Goal: Task Accomplishment & Management: Manage account settings

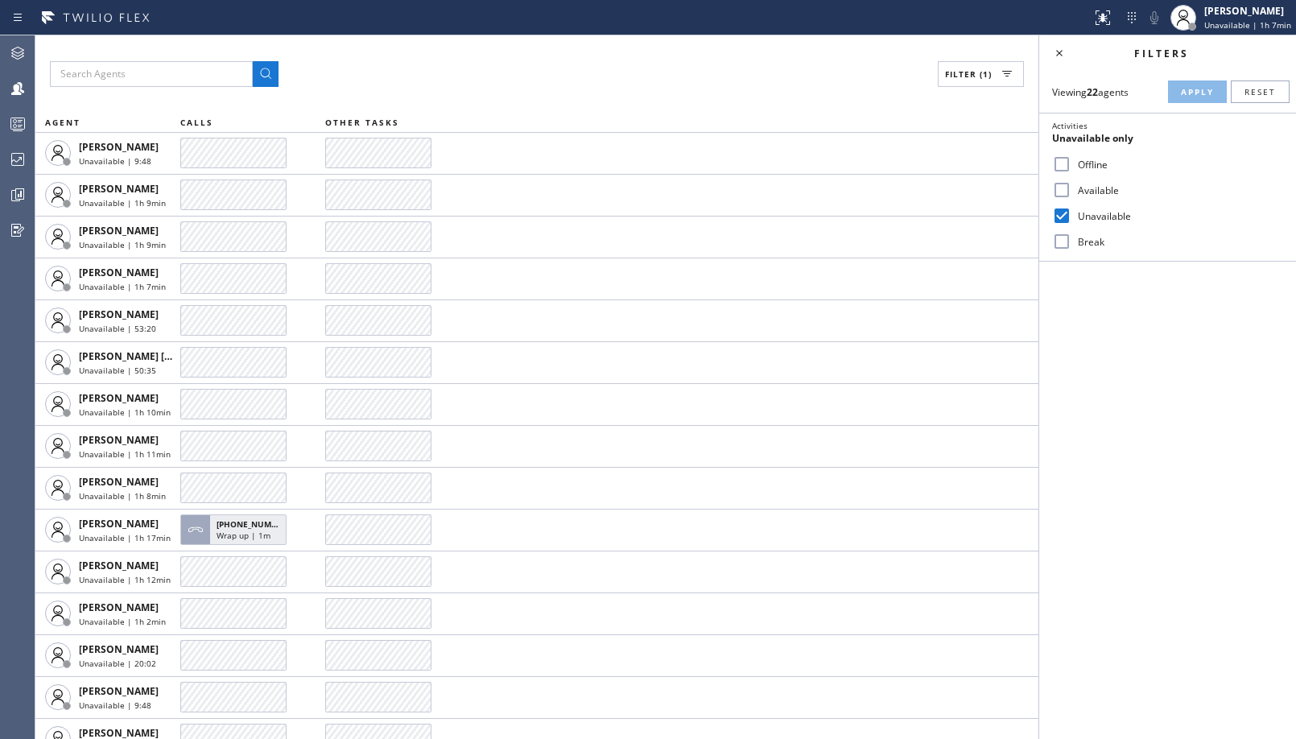
click at [1085, 240] on label "Break" at bounding box center [1178, 242] width 212 height 14
click at [1072, 240] on input "Break" at bounding box center [1061, 241] width 19 height 19
checkbox input "true"
click at [1093, 229] on div "Break" at bounding box center [1167, 242] width 257 height 26
click at [1106, 217] on label "Unavailable" at bounding box center [1178, 216] width 212 height 14
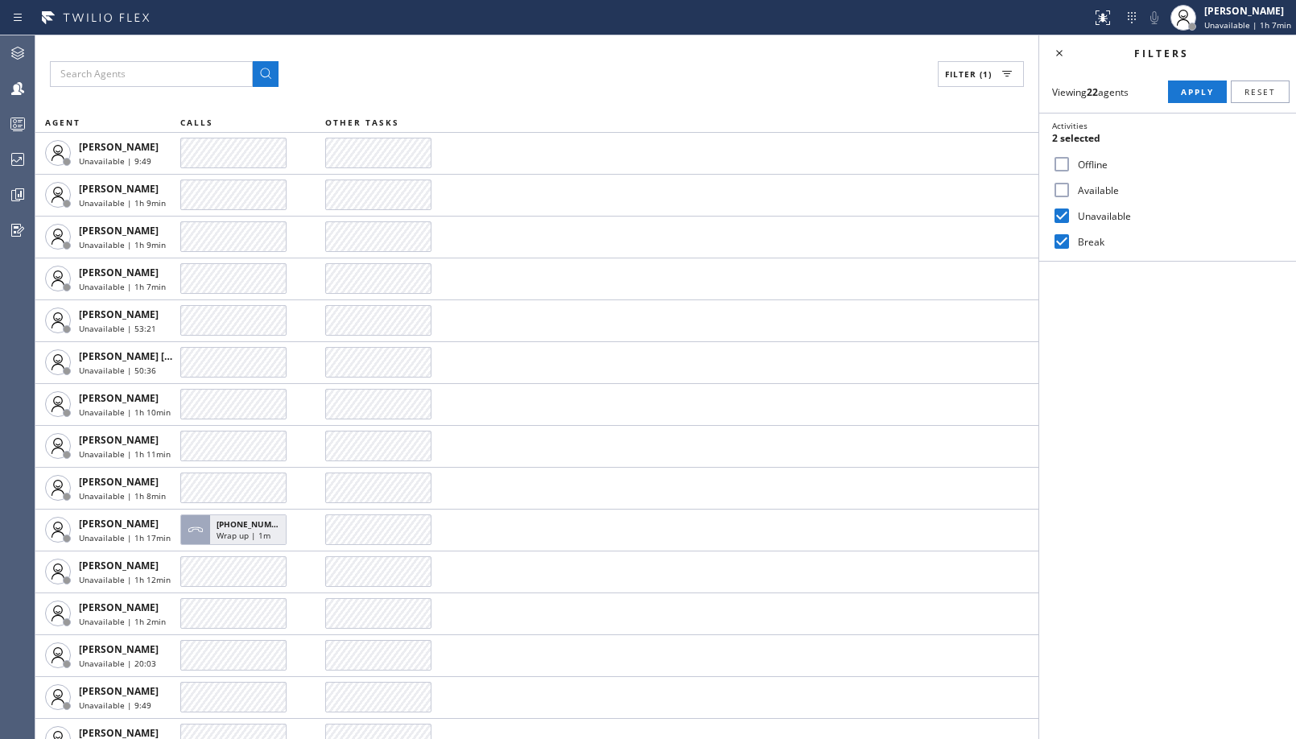
click at [1072, 217] on input "Unavailable" at bounding box center [1061, 215] width 19 height 19
click at [1203, 94] on span "Apply" at bounding box center [1197, 91] width 33 height 11
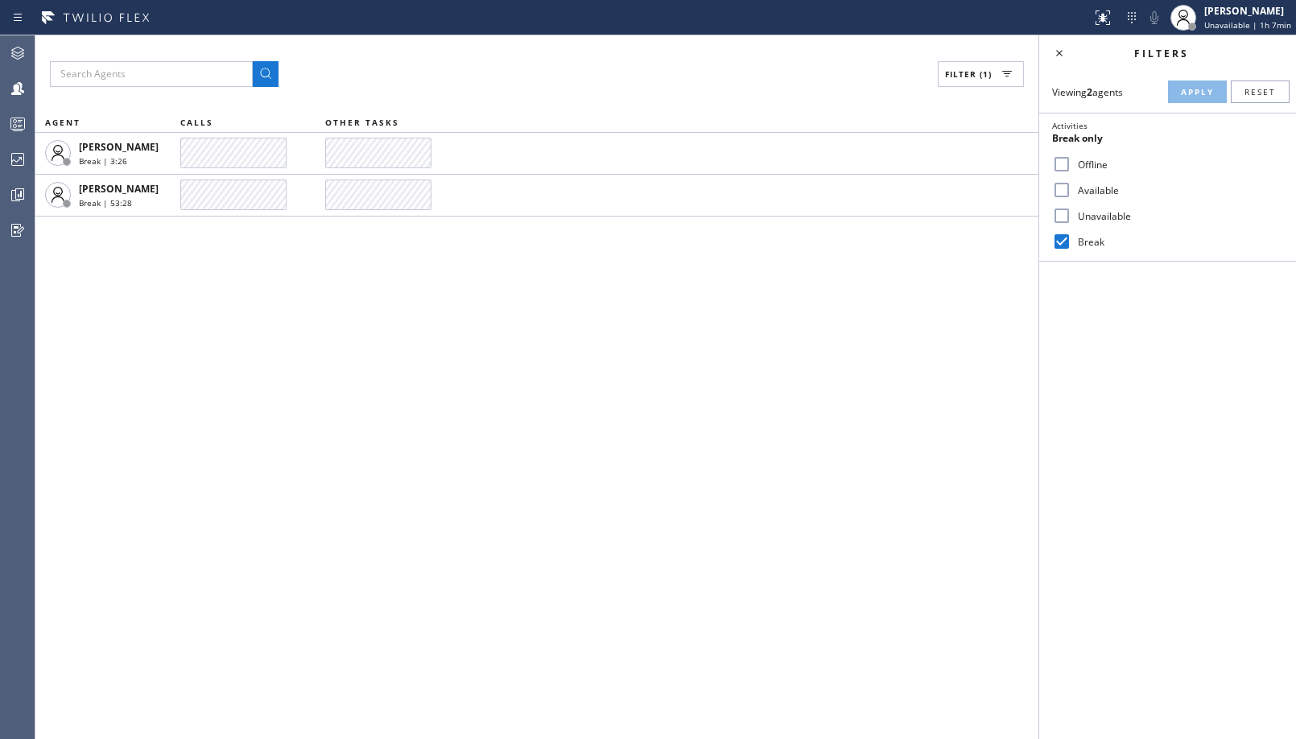
click at [1073, 206] on div "Unavailable" at bounding box center [1167, 216] width 257 height 26
click at [1077, 211] on label "Unavailable" at bounding box center [1178, 216] width 212 height 14
click at [1072, 211] on input "Unavailable" at bounding box center [1061, 215] width 19 height 19
checkbox input "true"
click at [1066, 246] on input "Break" at bounding box center [1061, 241] width 19 height 19
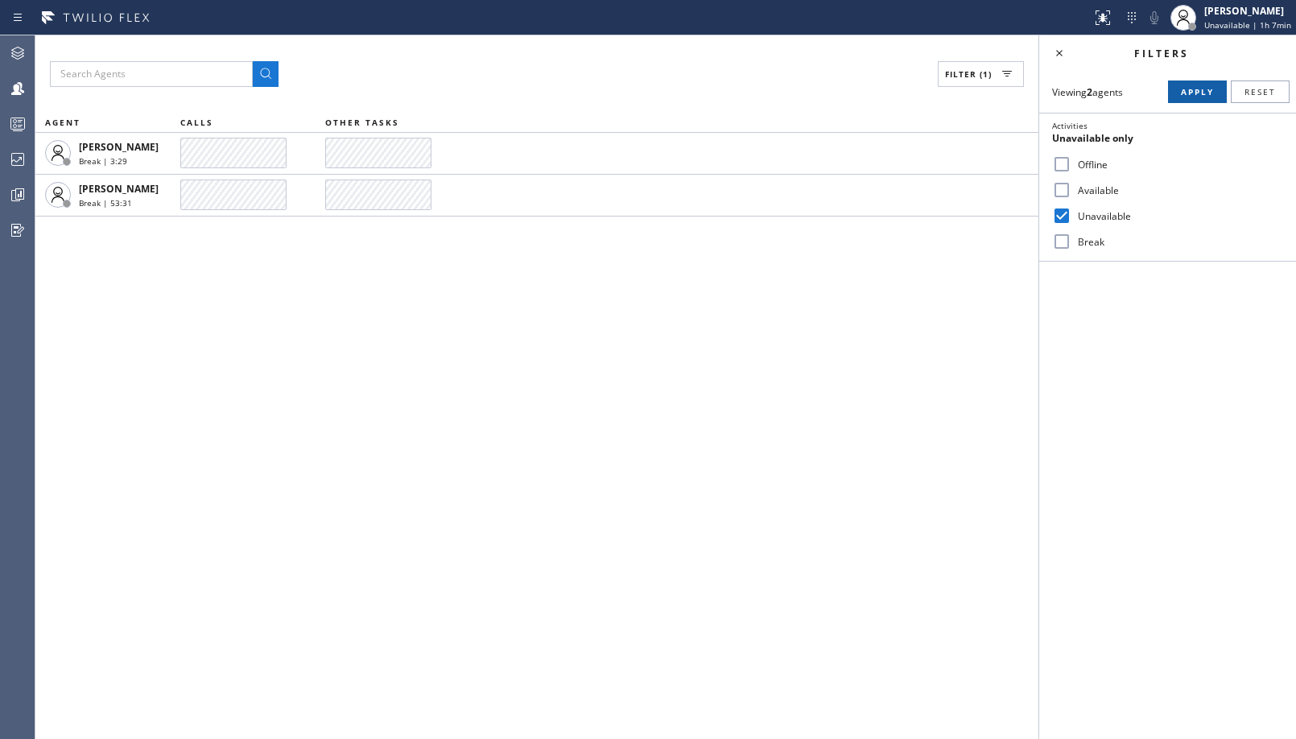
click at [1196, 89] on span "Apply" at bounding box center [1197, 91] width 33 height 11
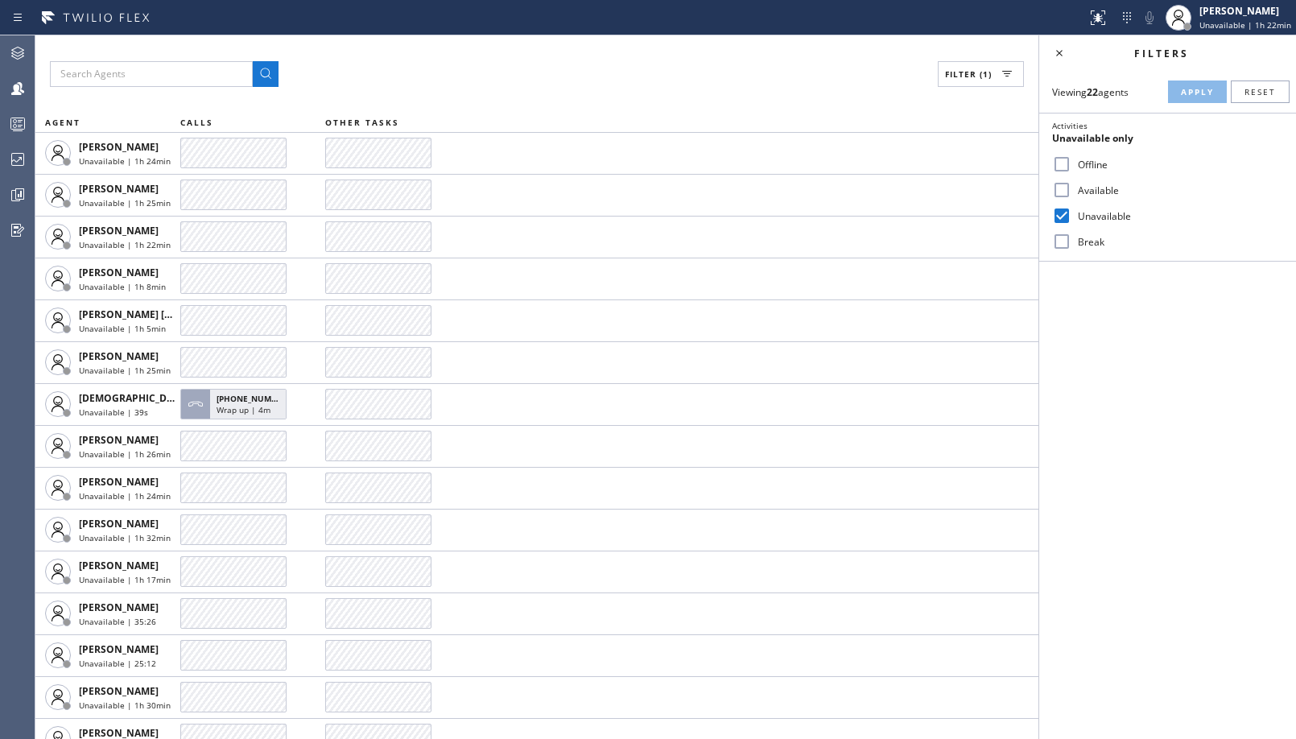
click at [1086, 235] on label "Break" at bounding box center [1178, 242] width 212 height 14
click at [1072, 234] on input "Break" at bounding box center [1061, 241] width 19 height 19
checkbox input "true"
click at [1108, 217] on label "Unavailable" at bounding box center [1178, 216] width 212 height 14
click at [1072, 217] on input "Unavailable" at bounding box center [1061, 215] width 19 height 19
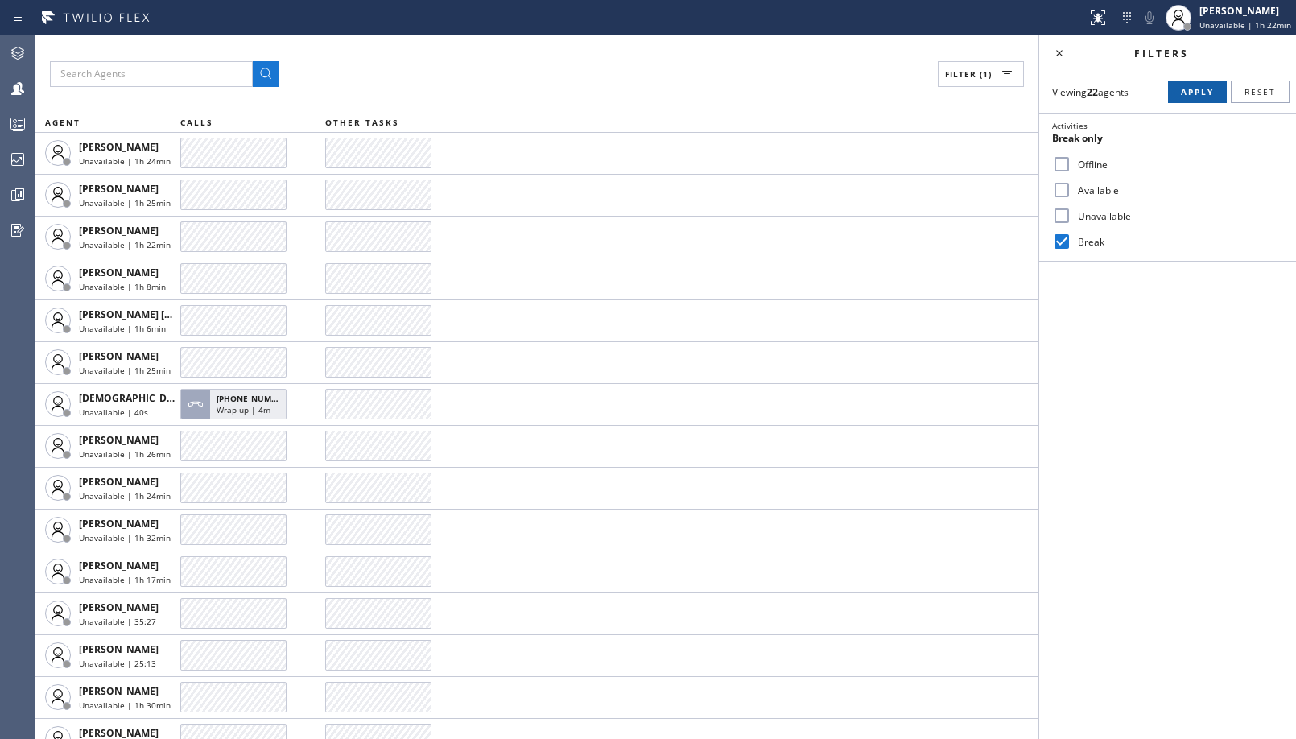
drag, startPoint x: 1202, startPoint y: 98, endPoint x: 1189, endPoint y: 92, distance: 14.4
click at [1204, 98] on button "Apply" at bounding box center [1197, 92] width 59 height 23
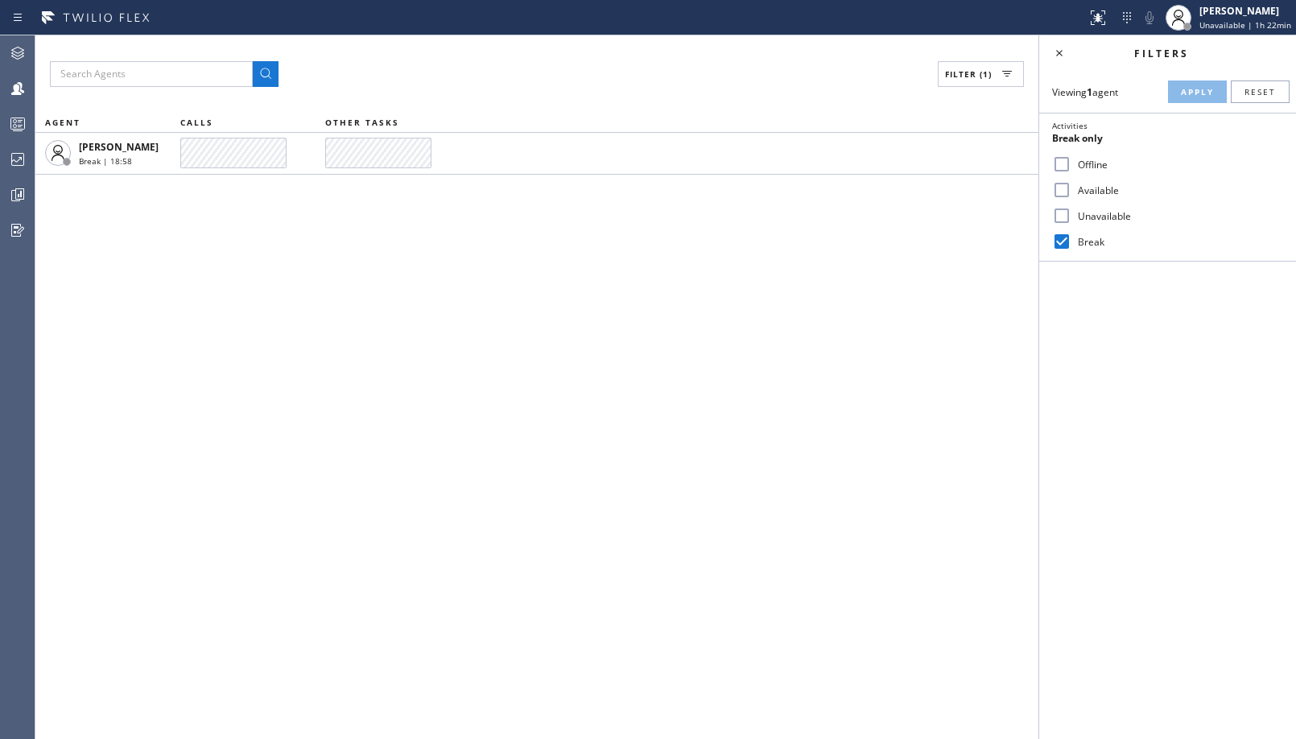
click at [1076, 223] on div "Unavailable" at bounding box center [1167, 216] width 257 height 26
click at [1063, 212] on input "Unavailable" at bounding box center [1061, 215] width 19 height 19
checkbox input "true"
click at [1060, 238] on input "Break" at bounding box center [1061, 241] width 19 height 19
checkbox input "false"
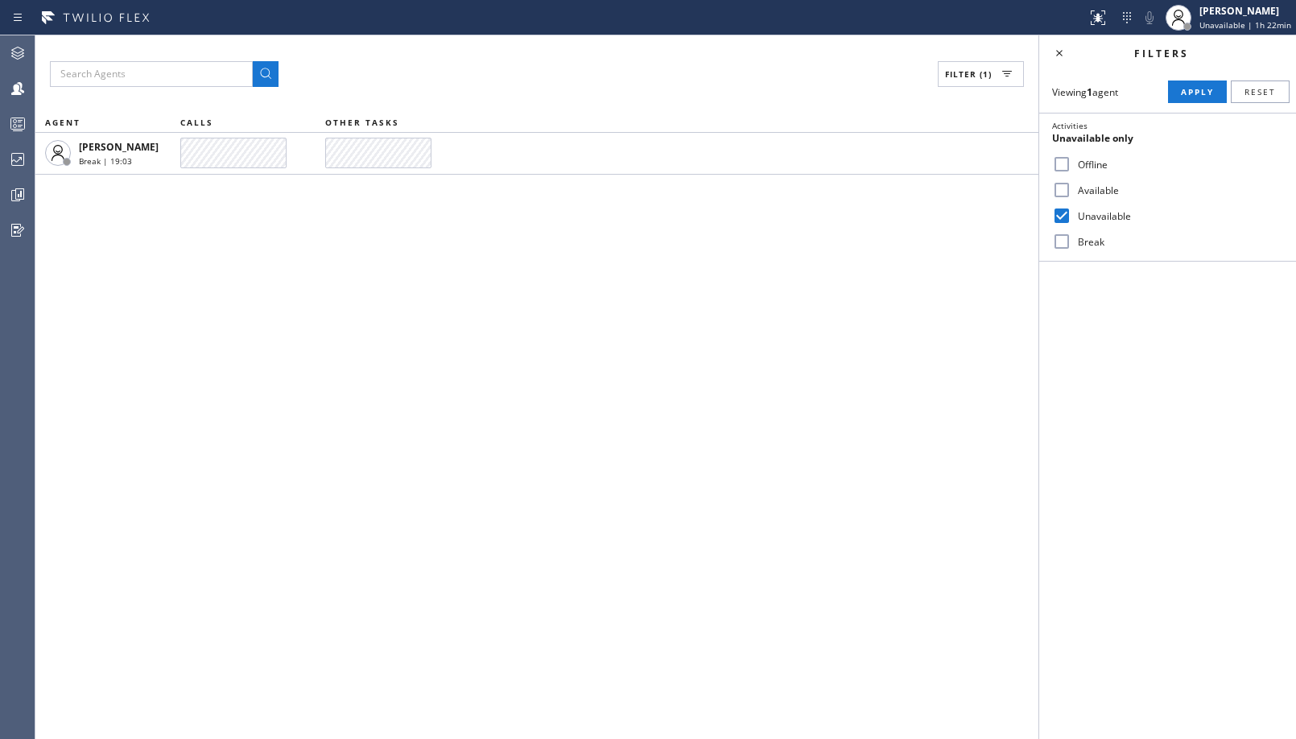
click at [1188, 74] on div "Viewing 1 agent Apply Reset Activities Unavailable only Offline Available Unava…" at bounding box center [1167, 166] width 257 height 191
click at [1183, 98] on button "Apply" at bounding box center [1197, 92] width 59 height 23
